Goal: Navigation & Orientation: Find specific page/section

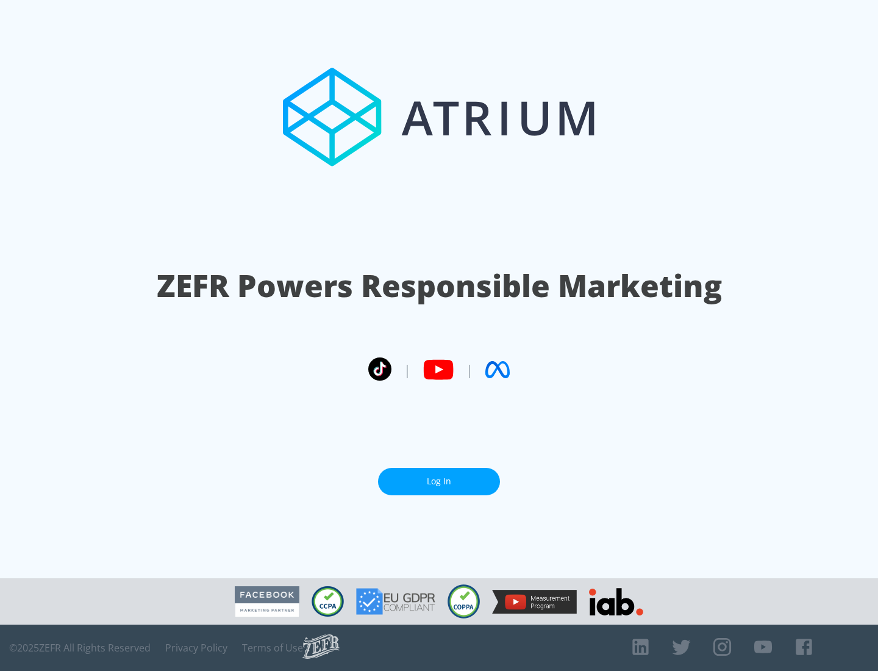
click at [439, 481] on link "Log In" at bounding box center [439, 481] width 122 height 27
